Goal: Task Accomplishment & Management: Complete application form

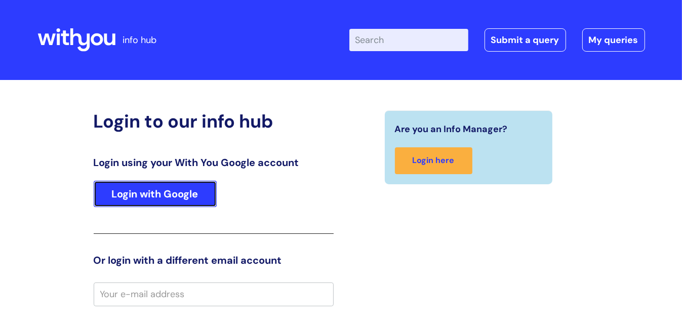
click at [183, 196] on link "Login with Google" at bounding box center [155, 194] width 123 height 26
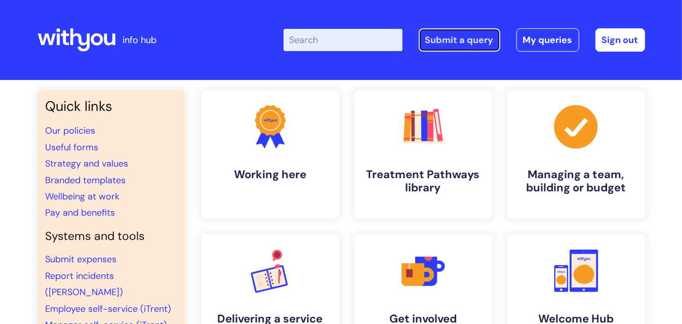
click at [459, 41] on link "Submit a query" at bounding box center [460, 39] width 82 height 23
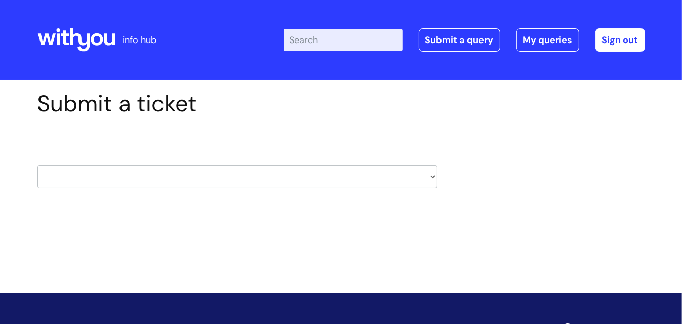
click at [434, 177] on select "HR / People IT and Support Clinical Drug Alerts Finance Accounts Data Support T…" at bounding box center [237, 176] width 400 height 23
select select "property_&_estates"
click at [37, 165] on select "HR / People IT and Support Clinical Drug Alerts Finance Accounts Data Support T…" at bounding box center [237, 176] width 400 height 23
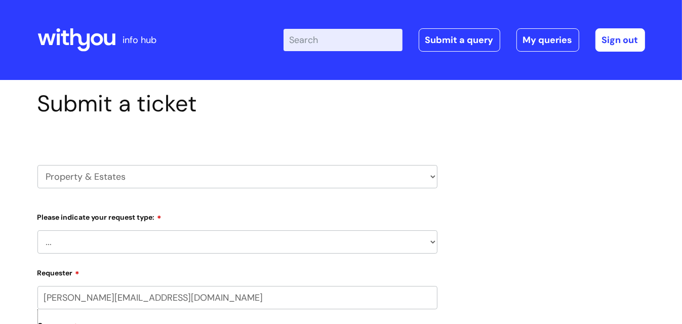
click at [434, 243] on select "... Facilities Support Lease/ Tenancy Agreements Health & Safety and Environmen…" at bounding box center [237, 241] width 400 height 23
select select "Facilities Support"
click at [37, 230] on select "... Facilities Support Lease/ Tenancy Agreements Health & Safety and Environmen…" at bounding box center [237, 241] width 400 height 23
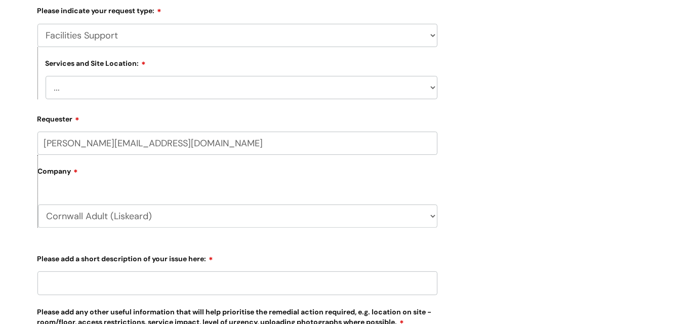
scroll to position [208, 0]
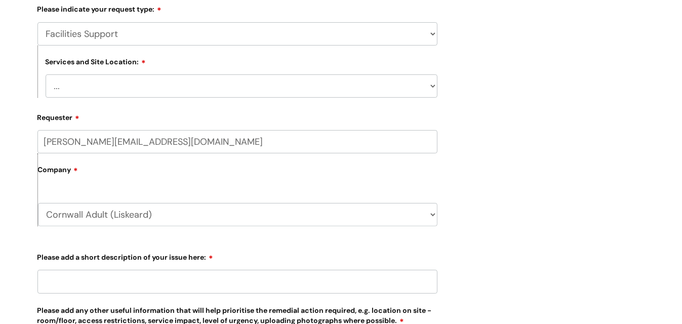
click at [431, 87] on select "... [GEOGRAPHIC_DATA] [GEOGRAPHIC_DATA] [GEOGRAPHIC_DATA] [GEOGRAPHIC_DATA] [GE…" at bounding box center [242, 85] width 392 height 23
select select "Liskeard"
click at [46, 74] on select "... [GEOGRAPHIC_DATA] [GEOGRAPHIC_DATA] [GEOGRAPHIC_DATA] [GEOGRAPHIC_DATA] [GE…" at bounding box center [242, 85] width 392 height 23
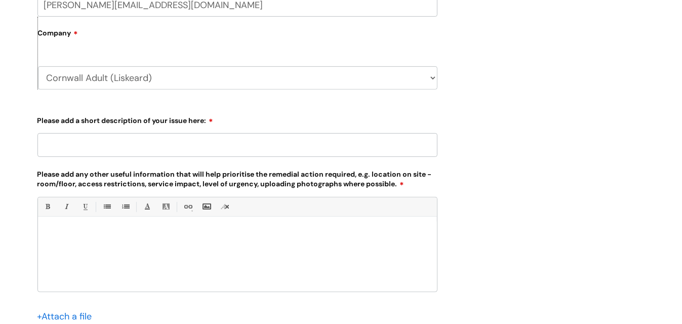
scroll to position [417, 0]
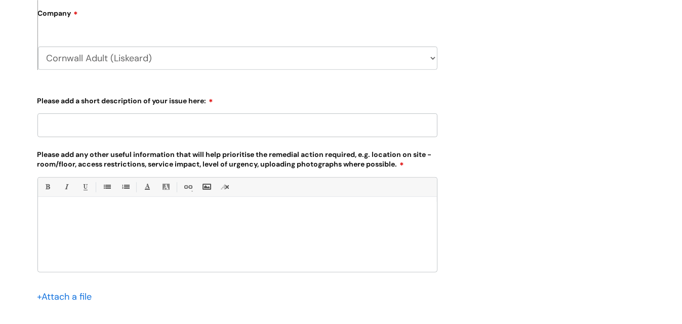
click at [161, 127] on input "Please add a short description of your issue here:" at bounding box center [237, 124] width 400 height 23
click at [63, 127] on input "Boiker" at bounding box center [237, 124] width 400 height 23
type input "Boiler"
click at [93, 225] on div at bounding box center [237, 237] width 399 height 70
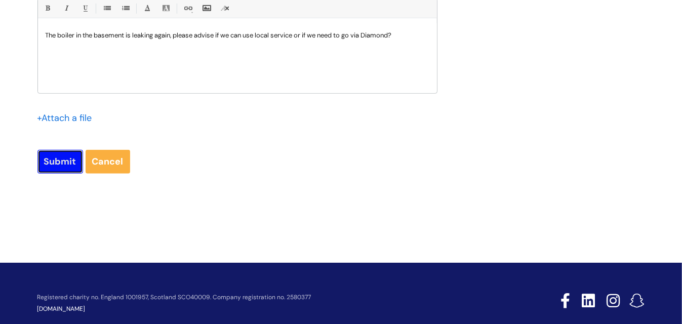
click at [56, 162] on input "Submit" at bounding box center [60, 161] width 46 height 23
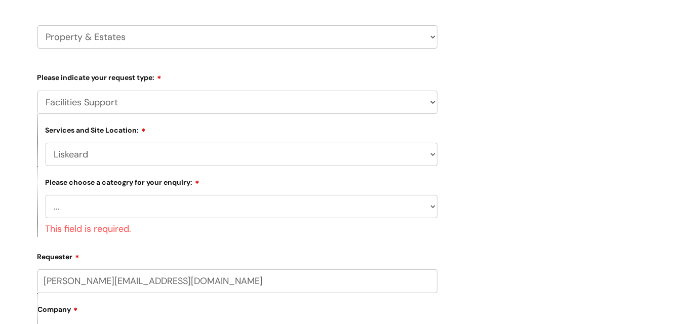
scroll to position [149, 0]
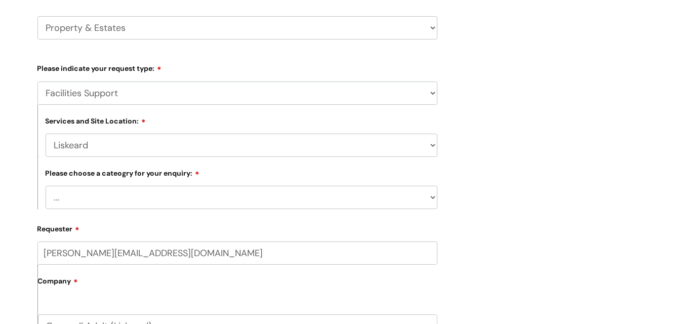
click at [430, 198] on select "... Electrical and Lighting Plumbing and Drainage Heating and Cooling Fixtures,…" at bounding box center [242, 197] width 392 height 23
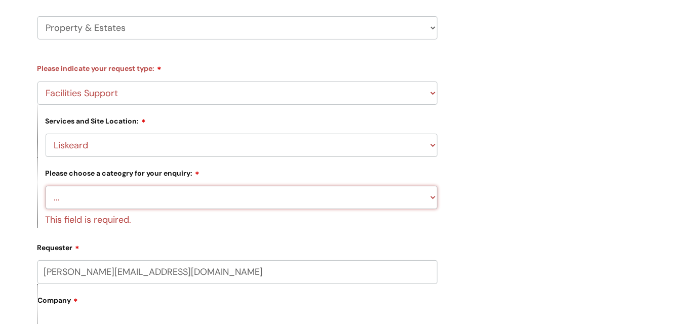
select select "Heating and Cooling"
click at [46, 186] on select "... Electrical and Lighting Plumbing and Drainage Heating and Cooling Fixtures,…" at bounding box center [242, 197] width 392 height 23
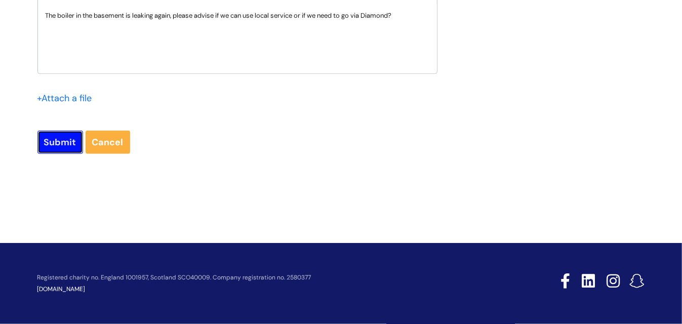
scroll to position [615, 0]
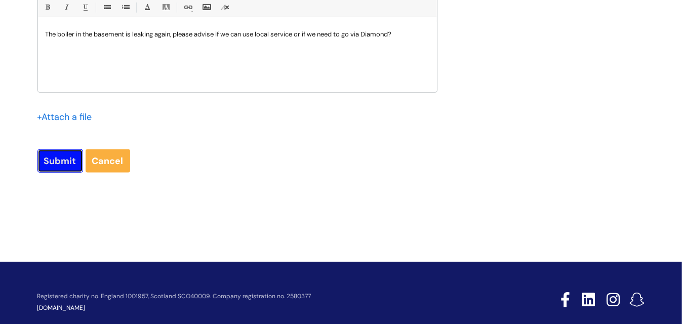
click at [59, 149] on input "Submit" at bounding box center [60, 160] width 46 height 23
type input "Please Wait..."
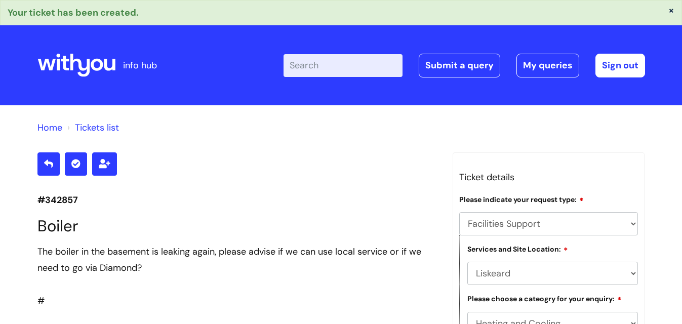
select select "Facilities Support"
select select "Liskeard"
select select "Heating and Cooling"
